Goal: Task Accomplishment & Management: Use online tool/utility

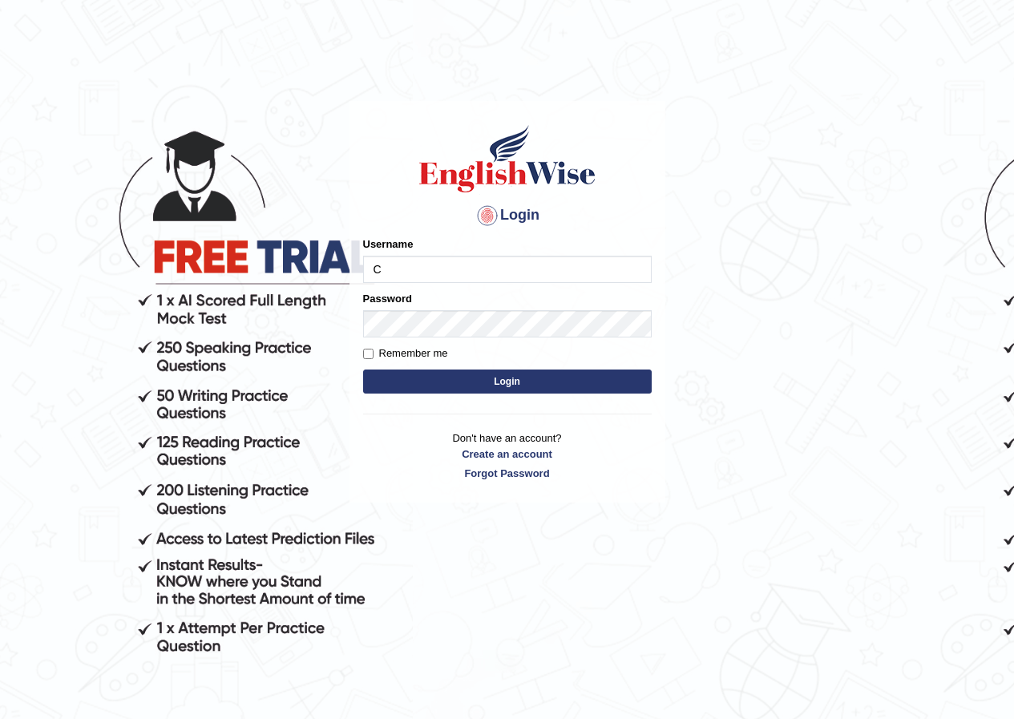
type input "Chinmaydp"
click at [540, 378] on button "Login" at bounding box center [507, 382] width 289 height 24
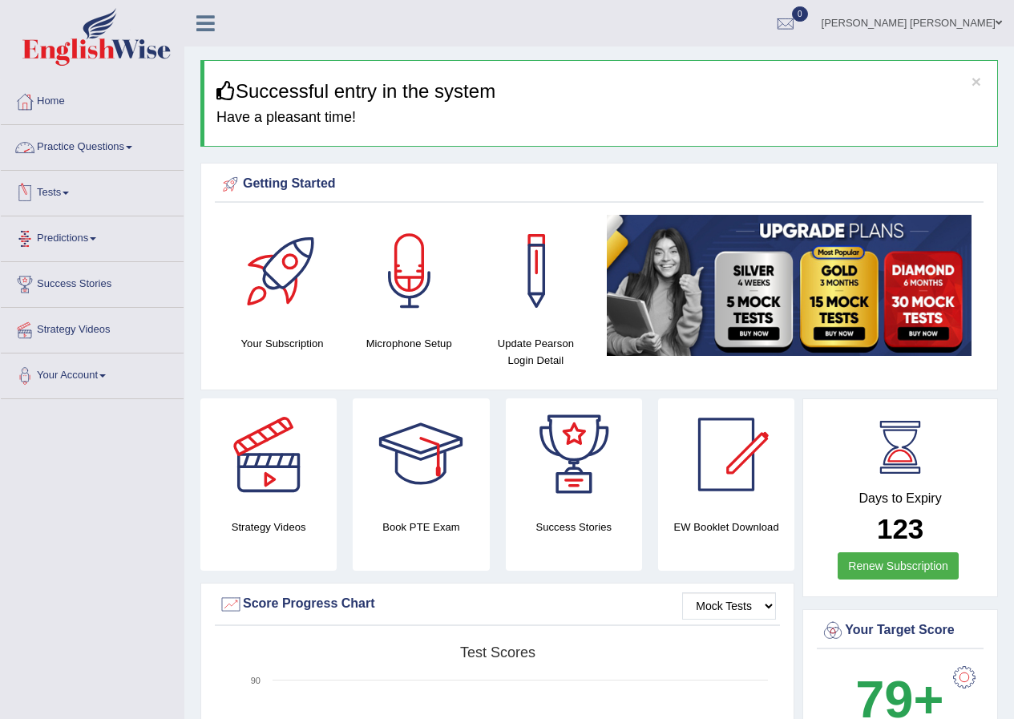
click at [108, 141] on link "Practice Questions" at bounding box center [92, 145] width 183 height 40
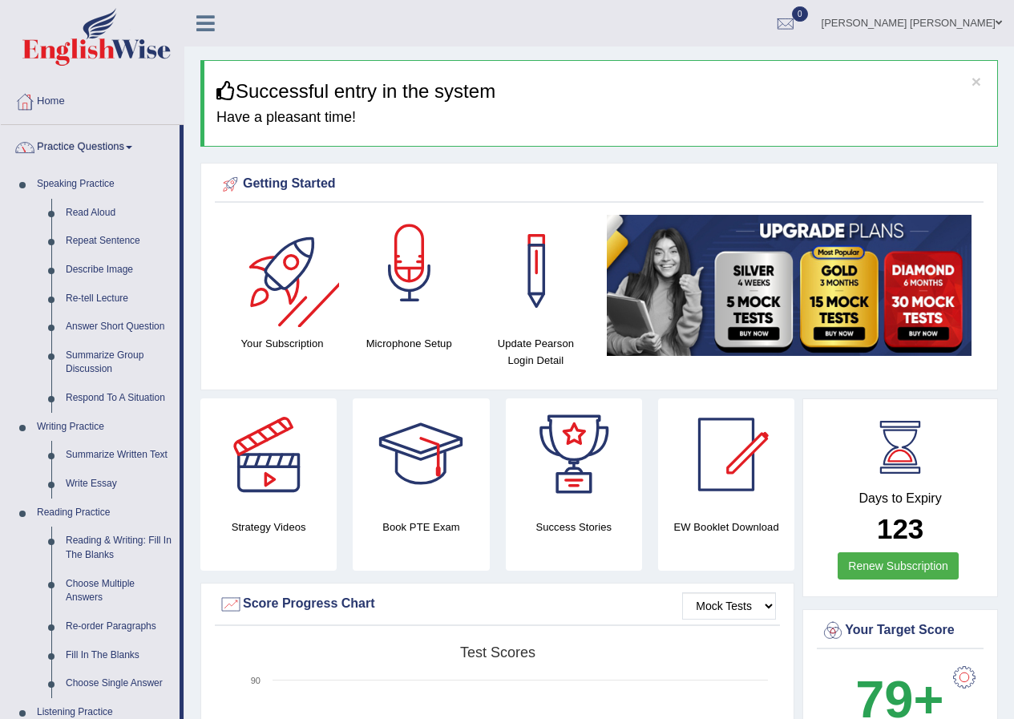
click at [425, 261] on div at bounding box center [409, 271] width 112 height 112
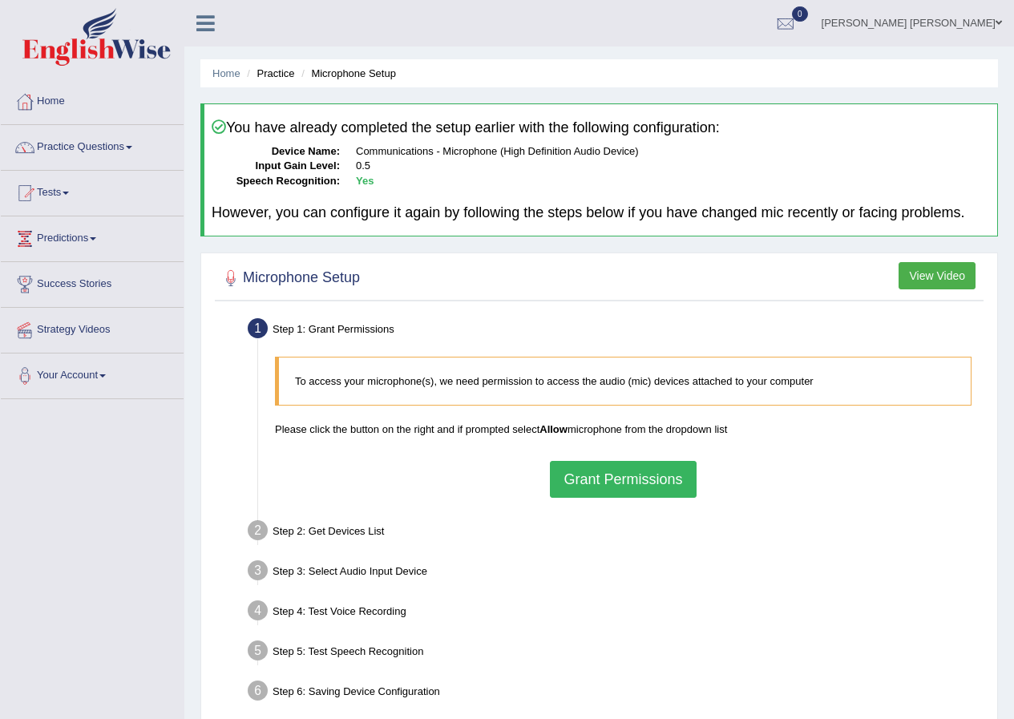
click at [599, 463] on button "Grant Permissions" at bounding box center [623, 479] width 146 height 37
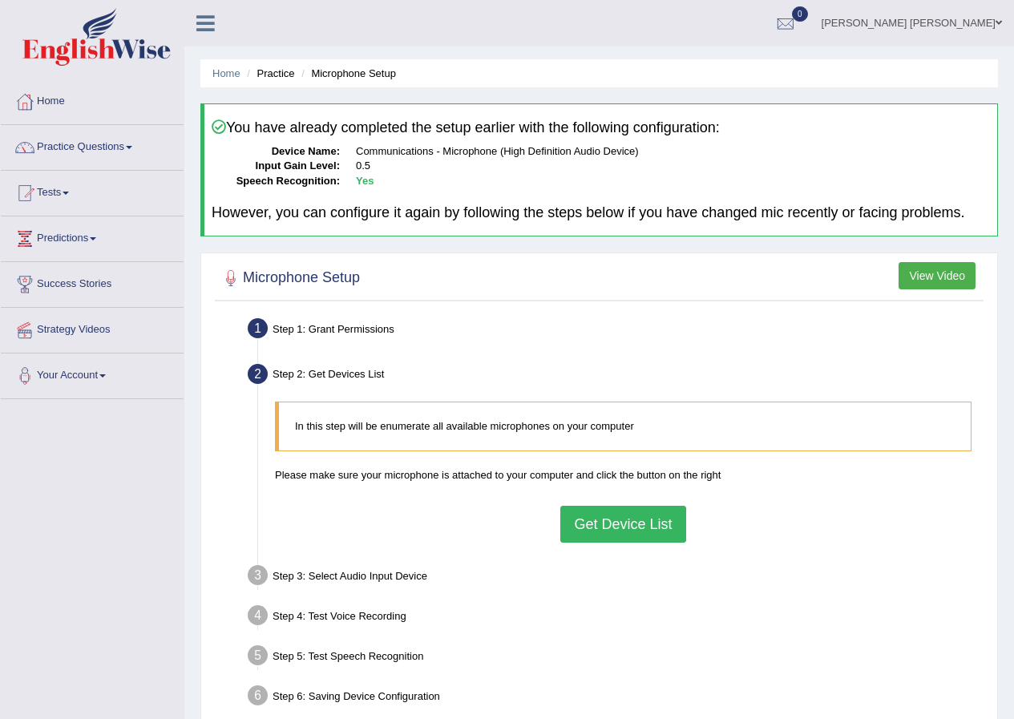
click at [613, 538] on button "Get Device List" at bounding box center [622, 524] width 125 height 37
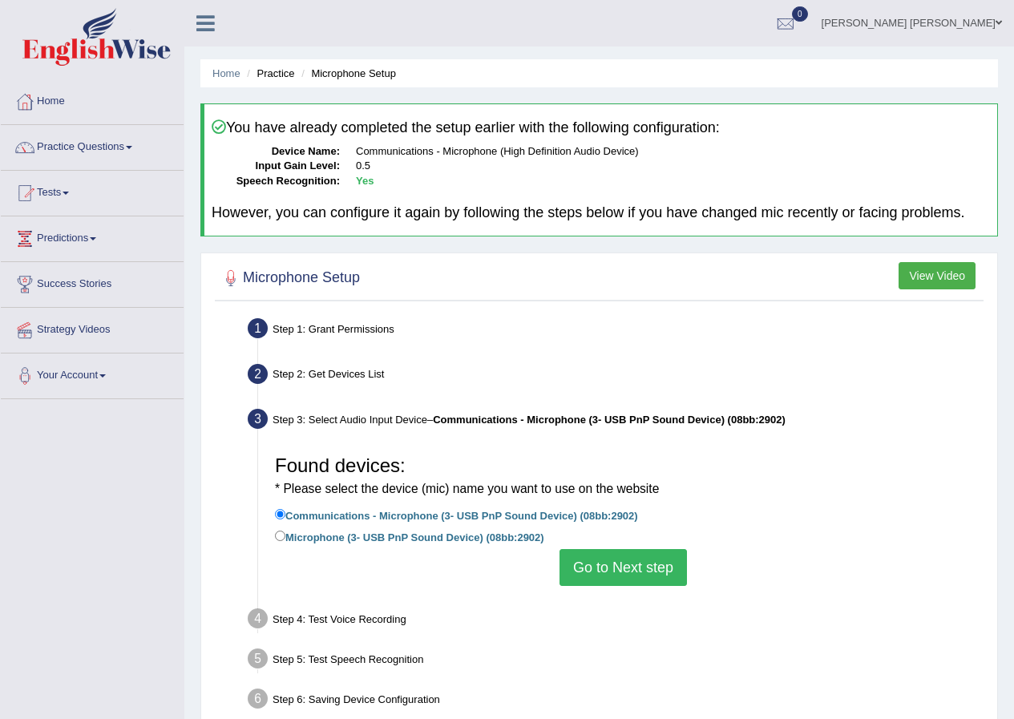
click at [616, 562] on button "Go to Next step" at bounding box center [622, 567] width 127 height 37
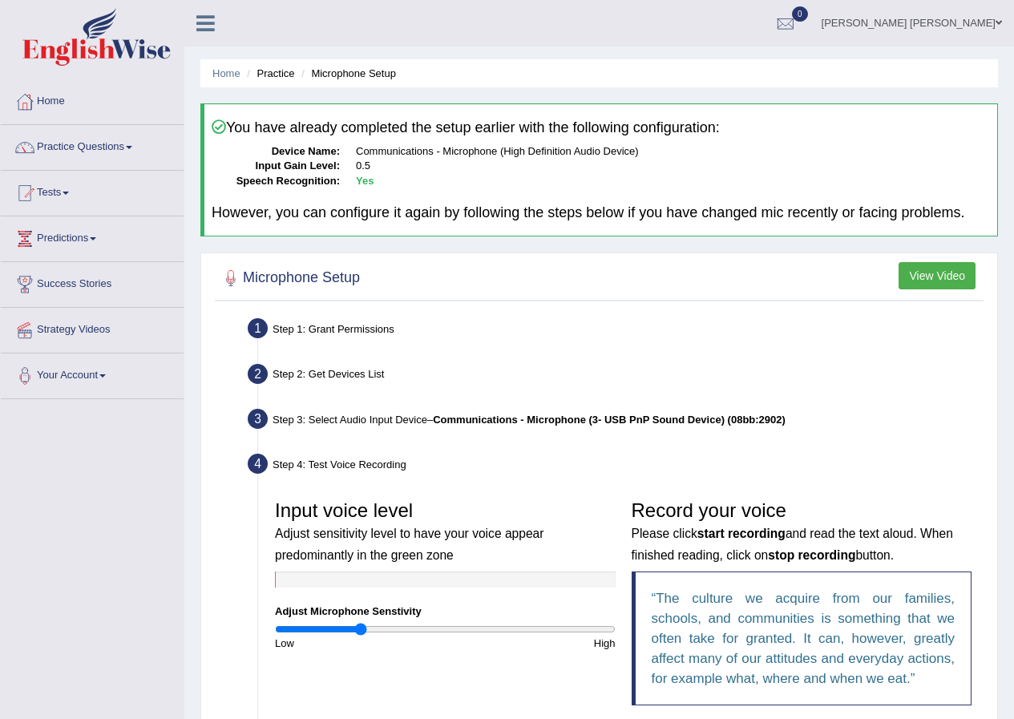
scroll to position [160, 0]
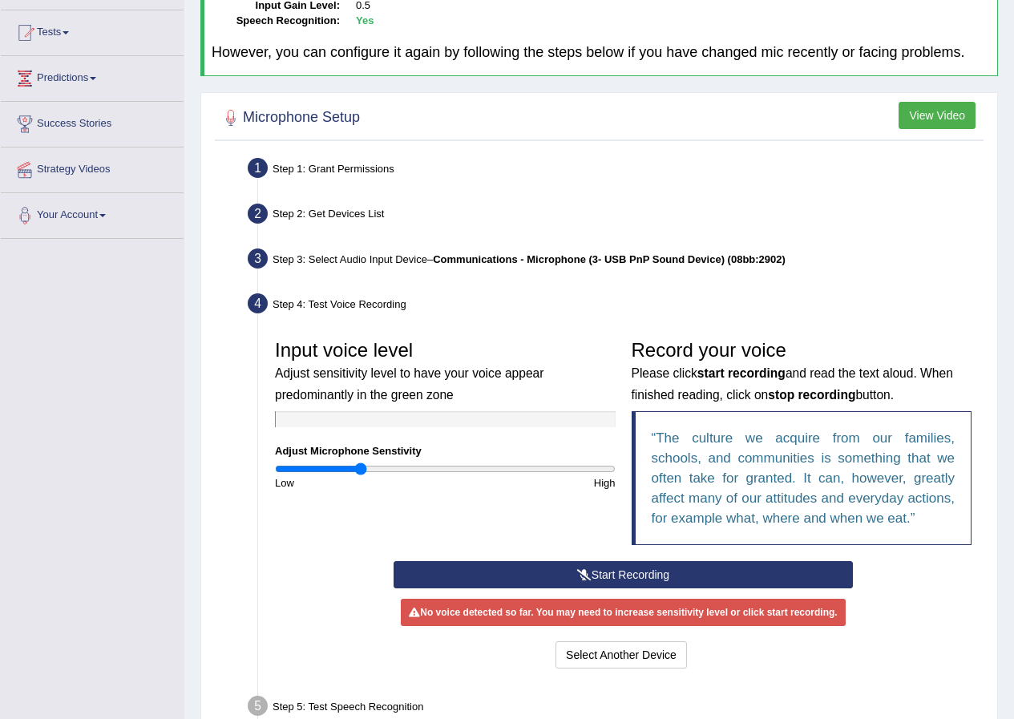
click at [624, 568] on button "Start Recording" at bounding box center [623, 574] width 459 height 27
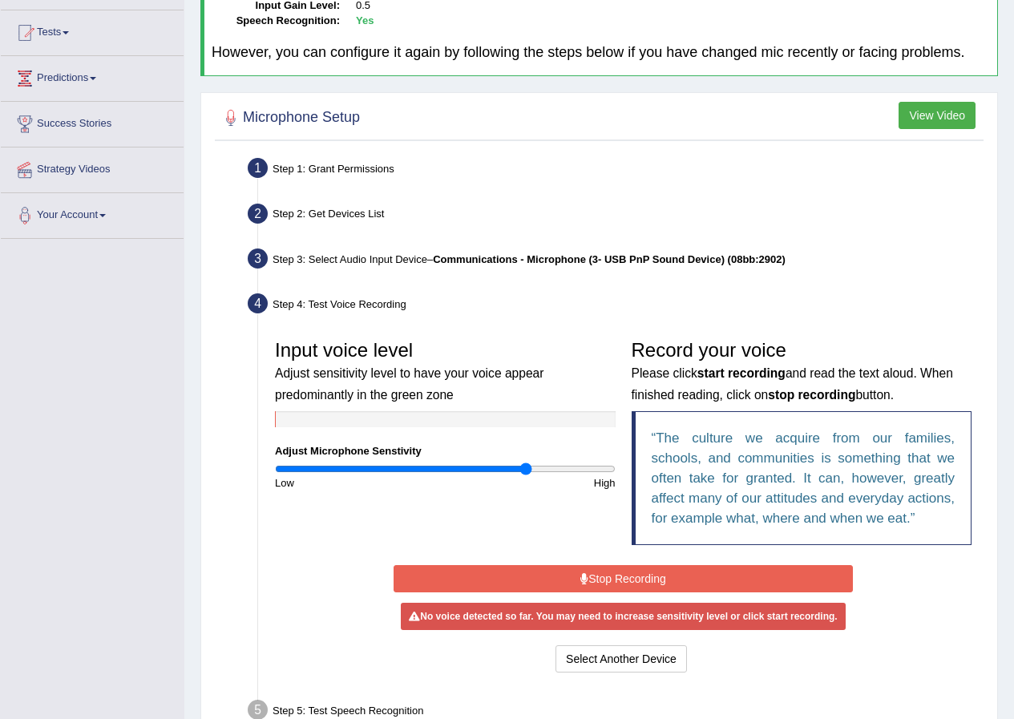
type input "1.5"
click at [527, 463] on input "range" at bounding box center [445, 469] width 341 height 13
